Goal: Find specific page/section: Find specific page/section

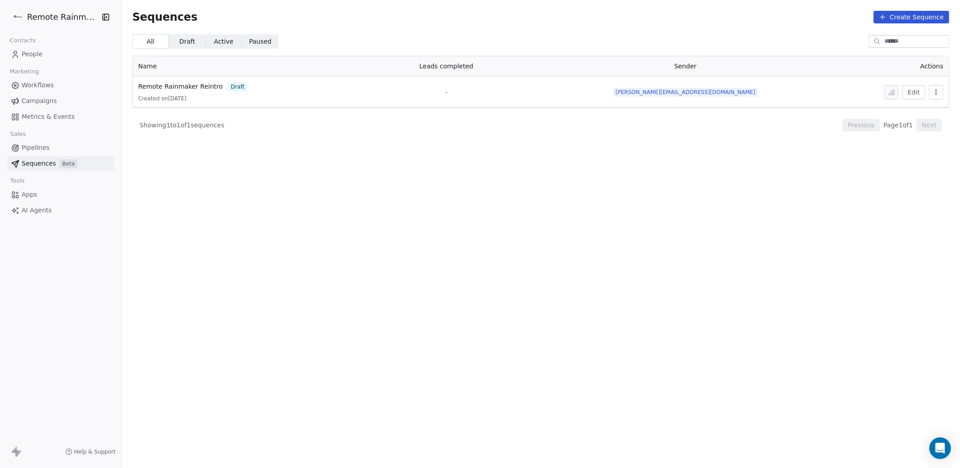
click at [38, 89] on span "Workflows" at bounding box center [38, 85] width 32 height 9
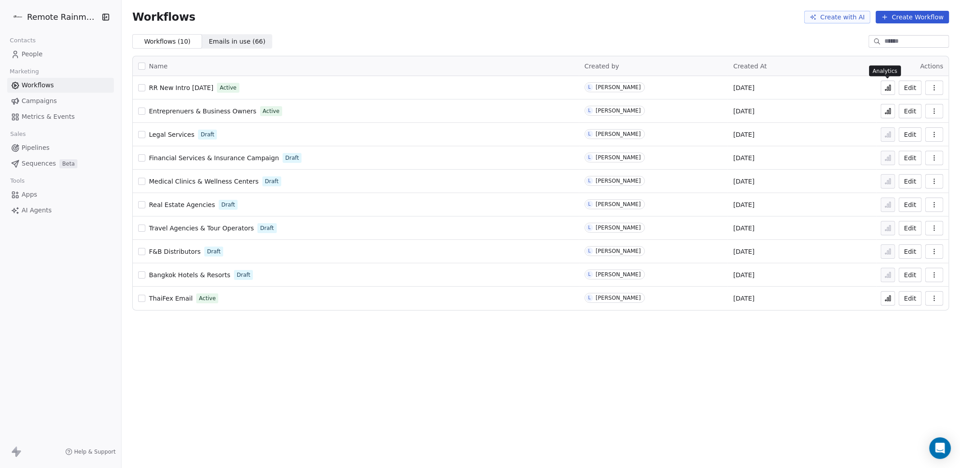
click at [889, 89] on icon at bounding box center [889, 87] width 1 height 5
click at [41, 21] on html "Remote Rainmaker Contacts People Marketing Workflows Campaigns Metrics & Events…" at bounding box center [480, 267] width 960 height 535
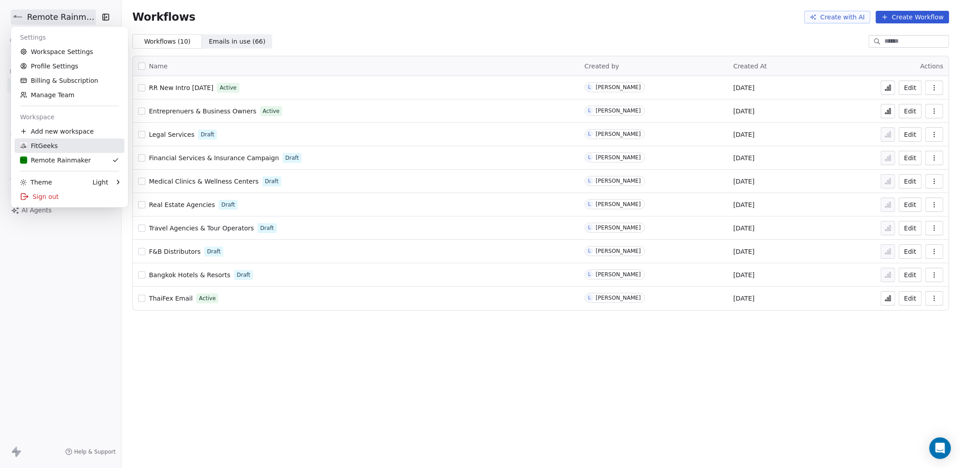
click at [47, 148] on div "FitGeeks" at bounding box center [39, 145] width 38 height 9
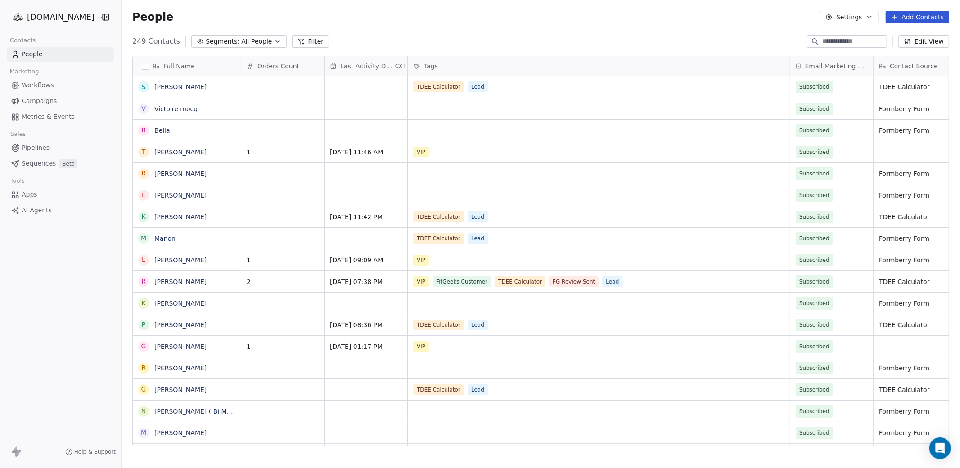
scroll to position [0, 0]
click at [34, 85] on span "Workflows" at bounding box center [38, 85] width 32 height 9
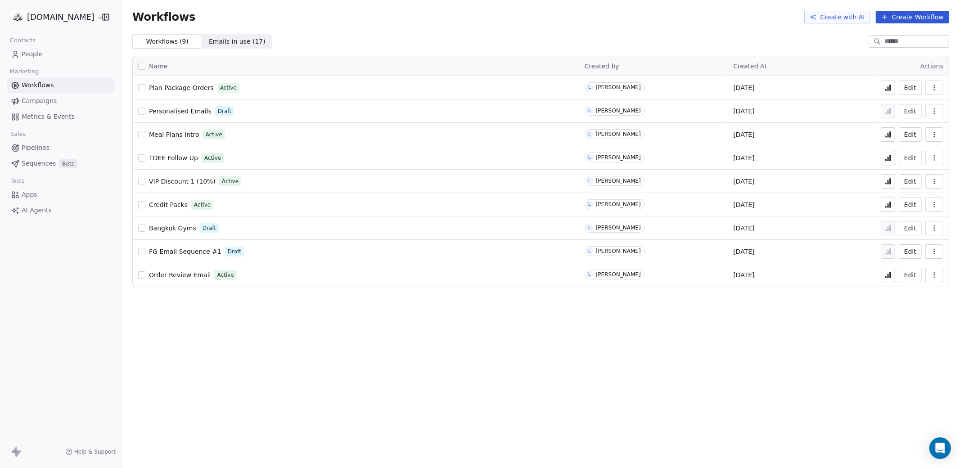
click at [182, 254] on span "FG Email Sequence #1" at bounding box center [185, 251] width 72 height 7
